Goal: Information Seeking & Learning: Understand process/instructions

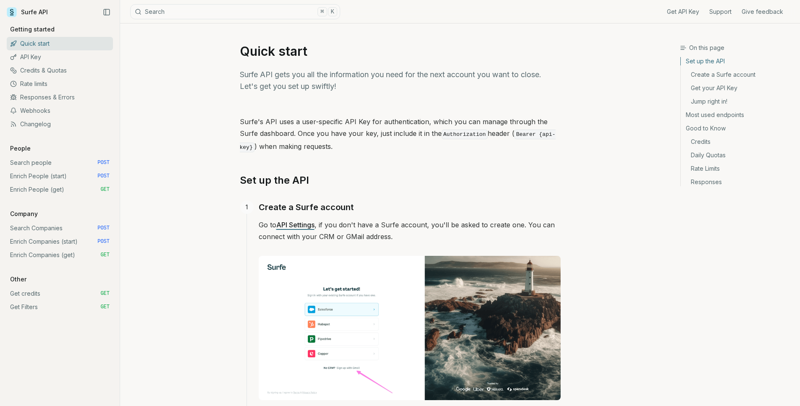
click at [60, 291] on link "Get credits GET" at bounding box center [60, 293] width 106 height 13
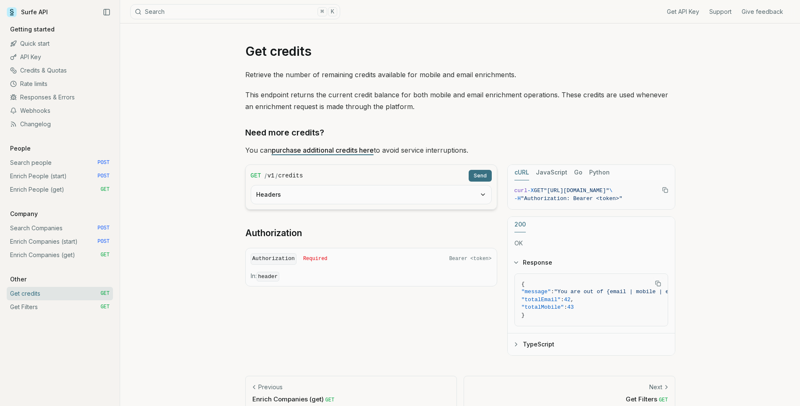
click at [70, 256] on link "Enrich Companies (get) GET" at bounding box center [60, 255] width 106 height 13
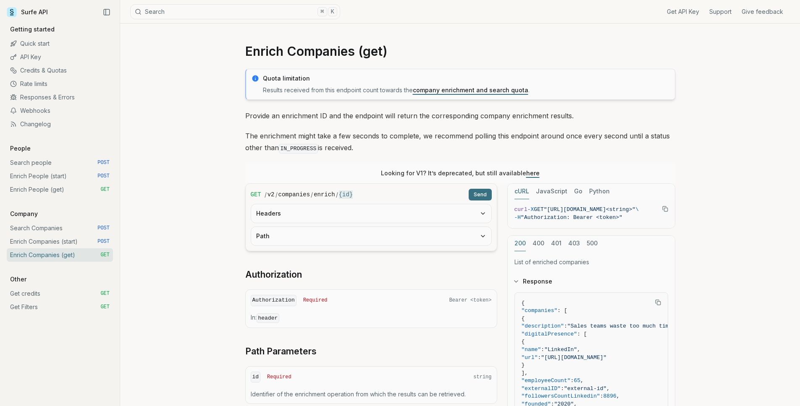
click at [66, 230] on link "Search Companies POST" at bounding box center [60, 228] width 106 height 13
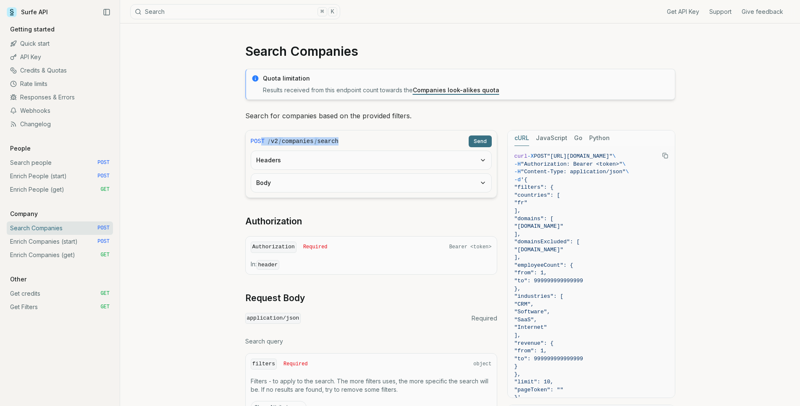
drag, startPoint x: 363, startPoint y: 144, endPoint x: 261, endPoint y: 140, distance: 102.5
click at [261, 140] on div "POST / v2 / companies / search Send" at bounding box center [371, 142] width 241 height 12
